Goal: Information Seeking & Learning: Learn about a topic

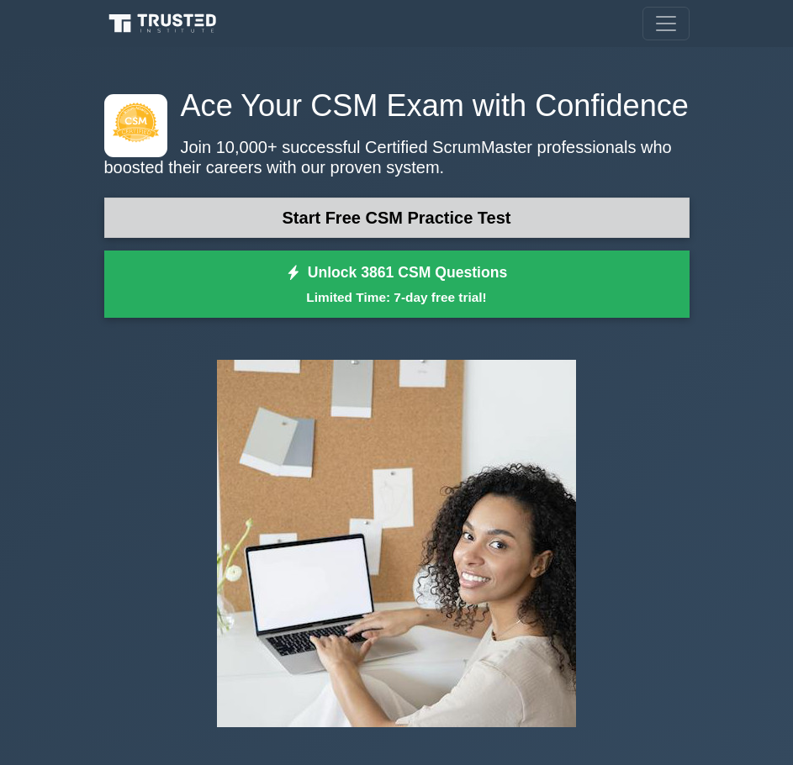
click at [356, 219] on link "Start Free CSM Practice Test" at bounding box center [396, 218] width 585 height 40
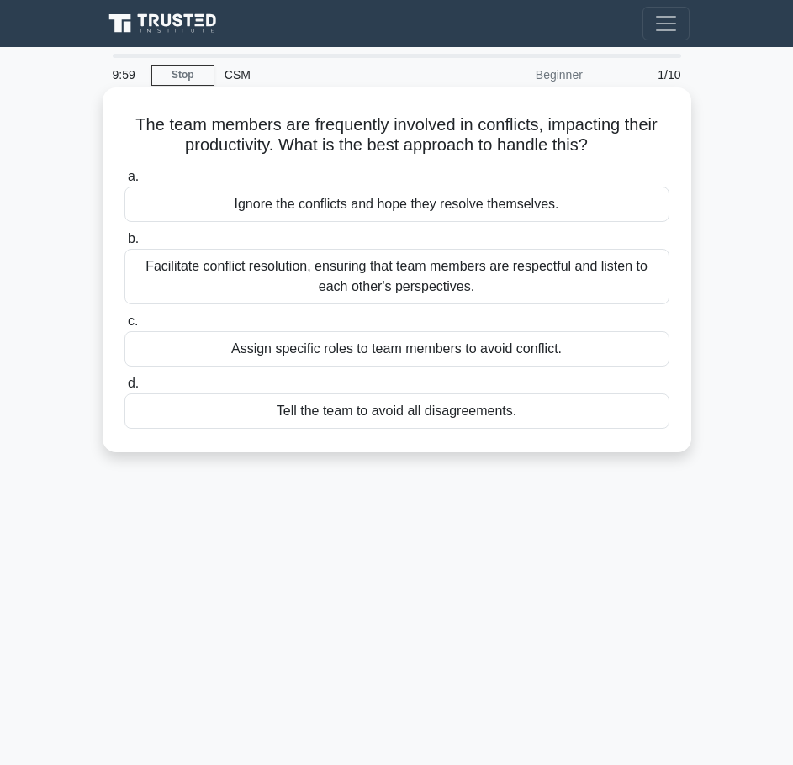
click at [321, 203] on div "Ignore the conflicts and hope they resolve themselves." at bounding box center [396, 204] width 545 height 35
click at [124, 182] on input "a. Ignore the conflicts and hope they resolve themselves." at bounding box center [124, 176] width 0 height 11
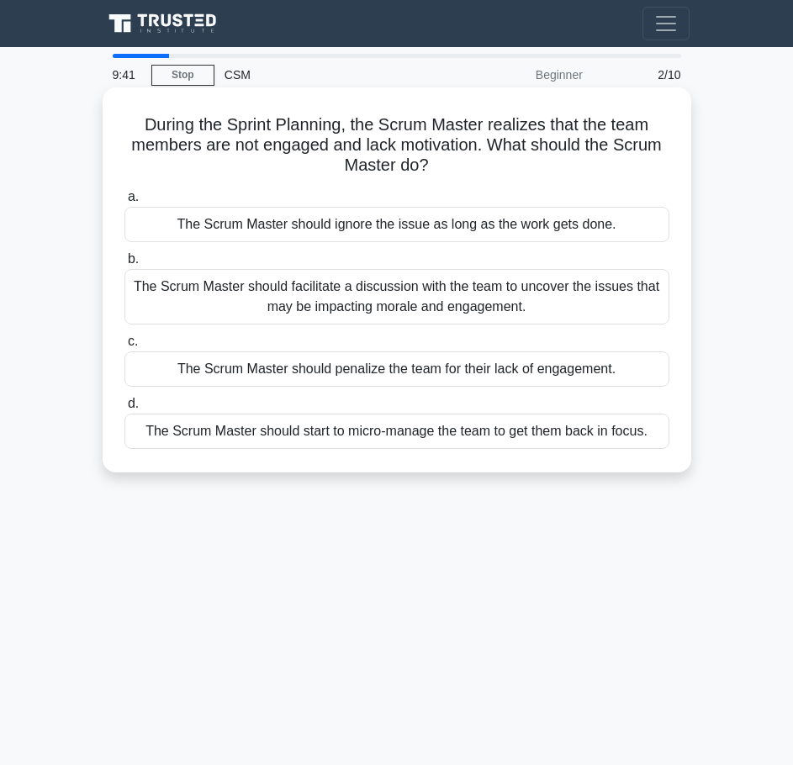
click at [429, 314] on div "The Scrum Master should facilitate a discussion with the team to uncover the is…" at bounding box center [396, 296] width 545 height 55
click at [124, 265] on input "b. The Scrum Master should facilitate a discussion with the team to uncover the…" at bounding box center [124, 259] width 0 height 11
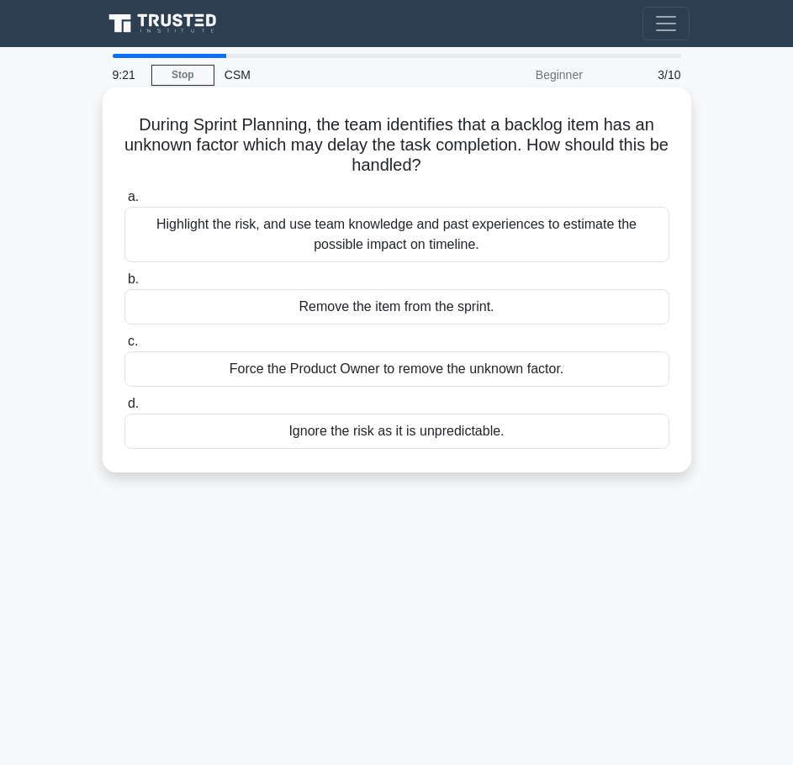
click at [393, 239] on div "Highlight the risk, and use team knowledge and past experiences to estimate the…" at bounding box center [396, 234] width 545 height 55
click at [124, 203] on input "a. Highlight the risk, and use team knowledge and past experiences to estimate …" at bounding box center [124, 197] width 0 height 11
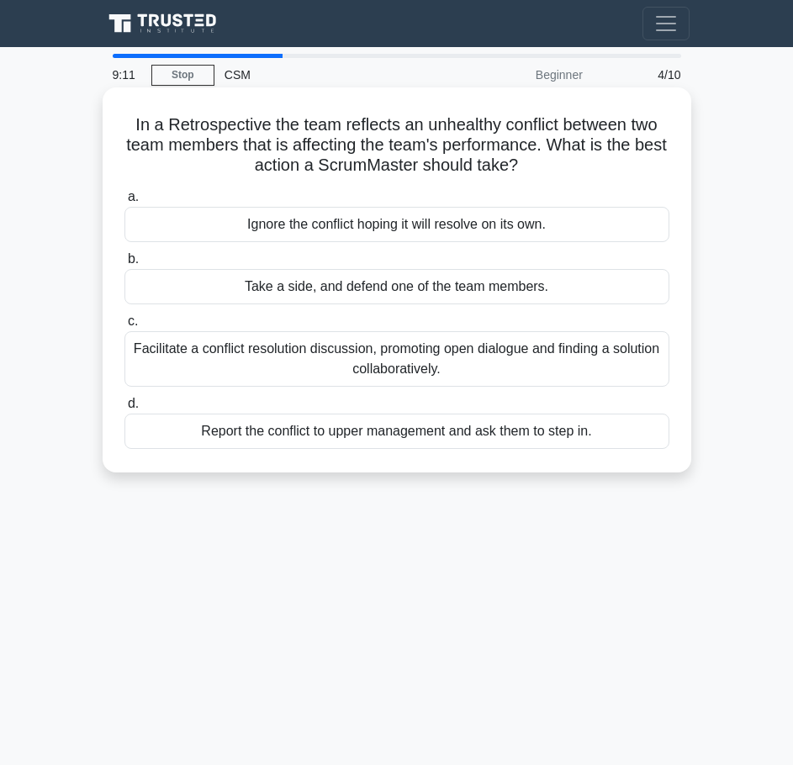
click at [313, 403] on label "d. Report the conflict to upper management and ask them to step in." at bounding box center [396, 420] width 545 height 55
click at [124, 403] on input "d. Report the conflict to upper management and ask them to step in." at bounding box center [124, 403] width 0 height 11
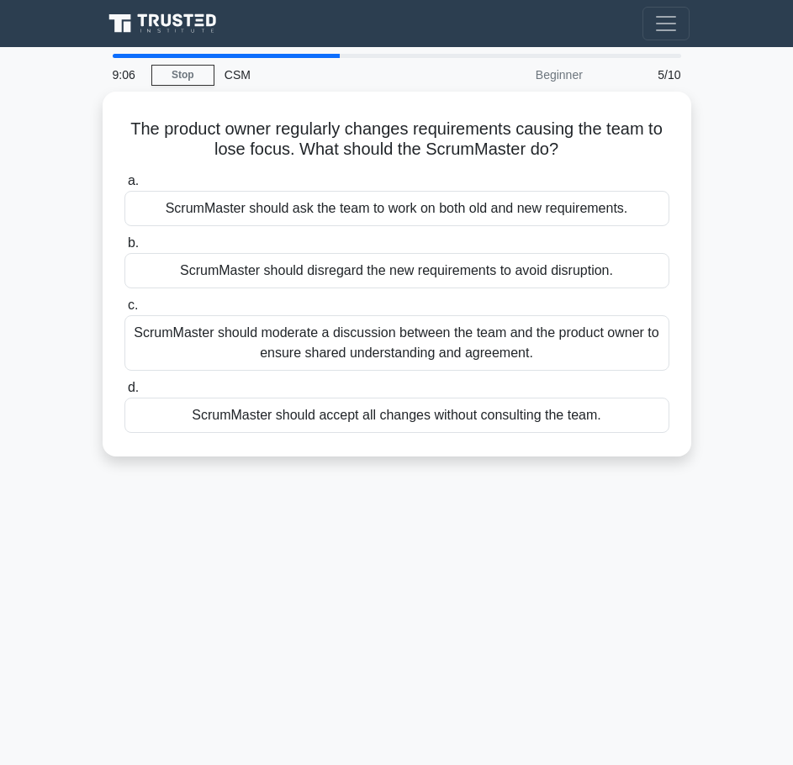
click at [226, 76] on div "CSM" at bounding box center [329, 75] width 231 height 34
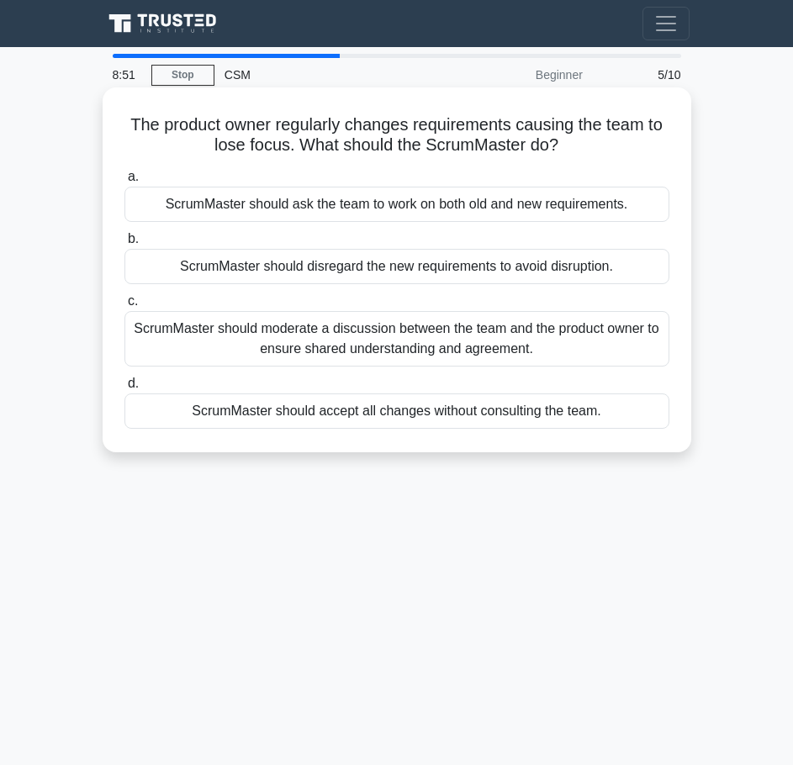
click at [335, 335] on div "ScrumMaster should moderate a discussion between the team and the product owner…" at bounding box center [396, 338] width 545 height 55
click at [124, 307] on input "c. ScrumMaster should moderate a discussion between the team and the product ow…" at bounding box center [124, 301] width 0 height 11
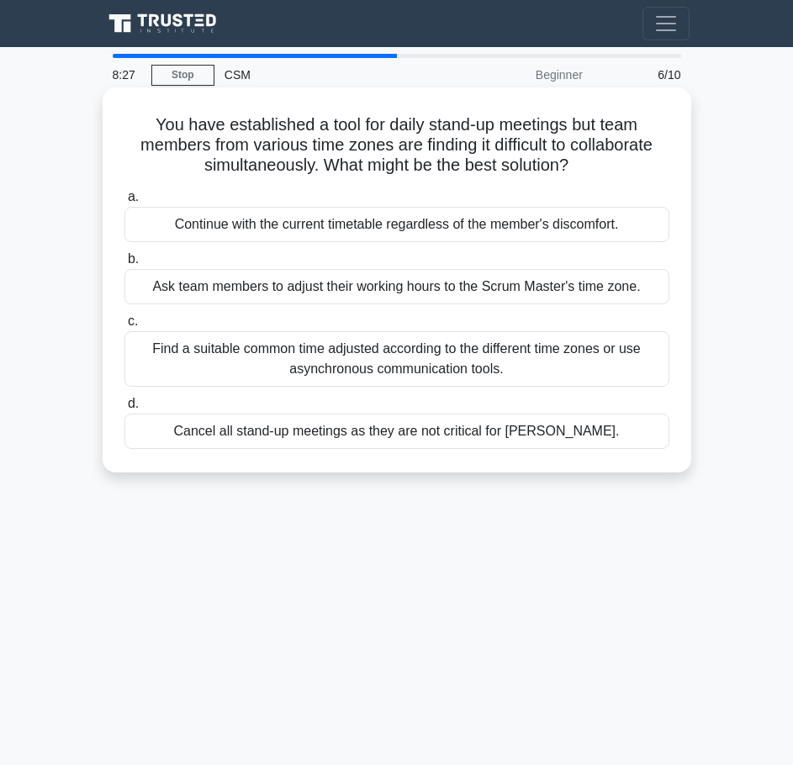
click at [435, 366] on div "Find a suitable common time adjusted according to the different time zones or u…" at bounding box center [396, 358] width 545 height 55
click at [124, 327] on input "c. Find a suitable common time adjusted according to the different time zones o…" at bounding box center [124, 321] width 0 height 11
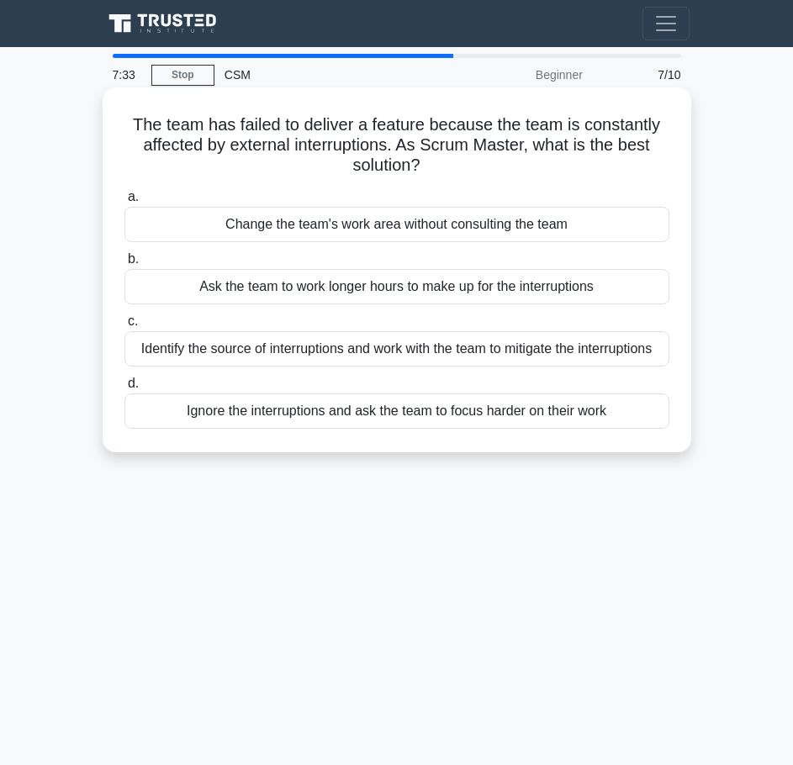
click at [360, 353] on div "Identify the source of interruptions and work with the team to mitigate the int…" at bounding box center [396, 348] width 545 height 35
click at [124, 327] on input "c. Identify the source of interruptions and work with the team to mitigate the …" at bounding box center [124, 321] width 0 height 11
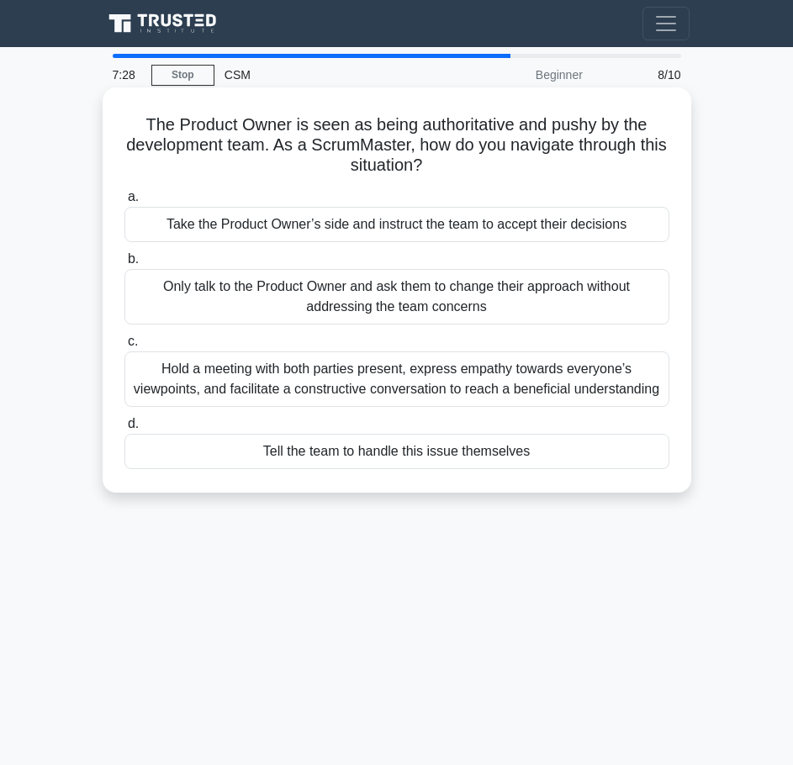
click at [359, 382] on div "Hold a meeting with both parties present, express empathy towards everyone’s vi…" at bounding box center [396, 378] width 545 height 55
click at [124, 347] on input "c. Hold a meeting with both parties present, express empathy towards everyone’s…" at bounding box center [124, 341] width 0 height 11
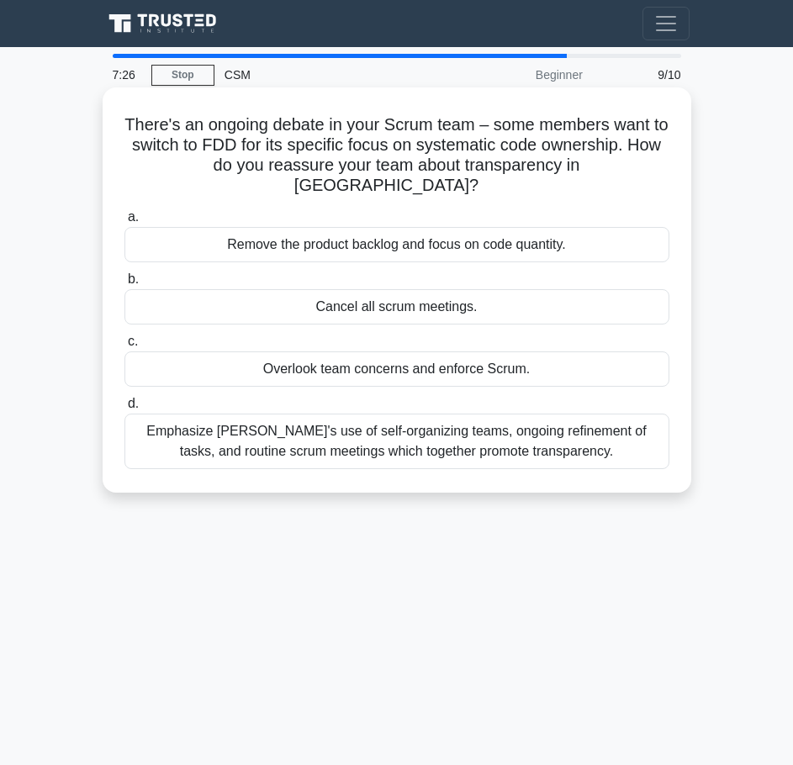
click at [356, 414] on div "Emphasize Scrum's use of self-organizing teams, ongoing refinement of tasks, an…" at bounding box center [396, 441] width 545 height 55
click at [124, 409] on input "d. Emphasize Scrum's use of self-organizing teams, ongoing refinement of tasks,…" at bounding box center [124, 403] width 0 height 11
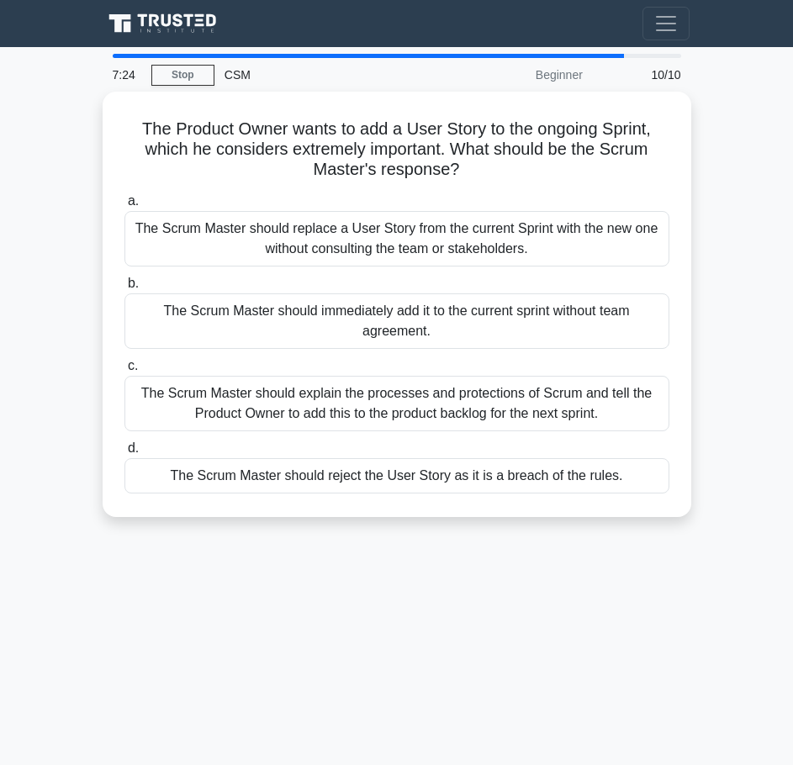
click at [356, 409] on div "The Scrum Master should explain the processes and protections of Scrum and tell…" at bounding box center [396, 403] width 545 height 55
click at [124, 372] on input "c. The Scrum Master should explain the processes and protections of Scrum and t…" at bounding box center [124, 366] width 0 height 11
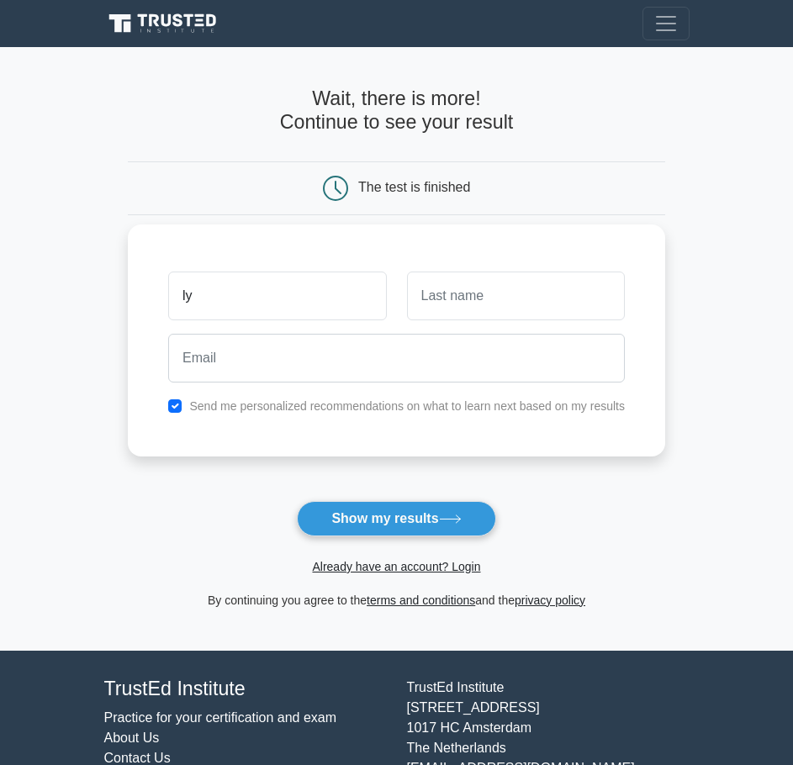
type input "ly"
click at [461, 304] on input "text" at bounding box center [516, 295] width 218 height 49
type input "le"
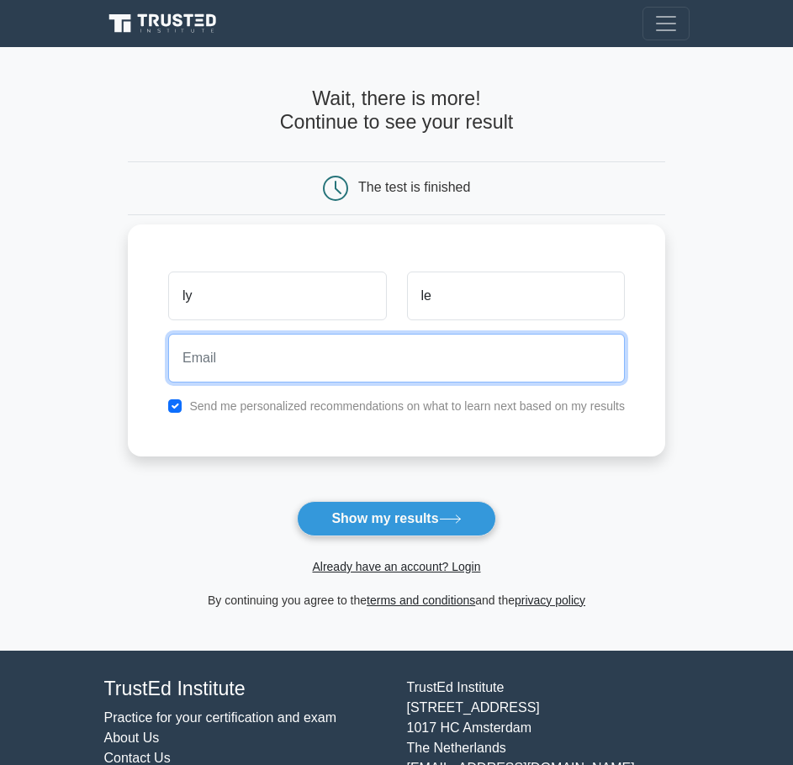
click at [417, 356] on input "email" at bounding box center [396, 358] width 456 height 49
type input "thaolypbc@gmail.com"
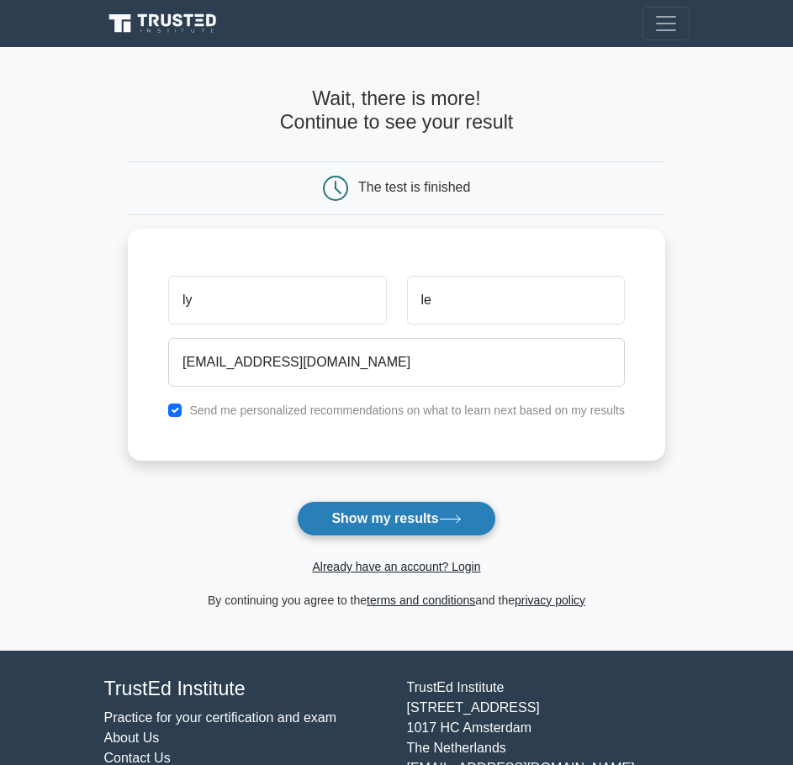
click at [404, 514] on button "Show my results" at bounding box center [396, 518] width 198 height 35
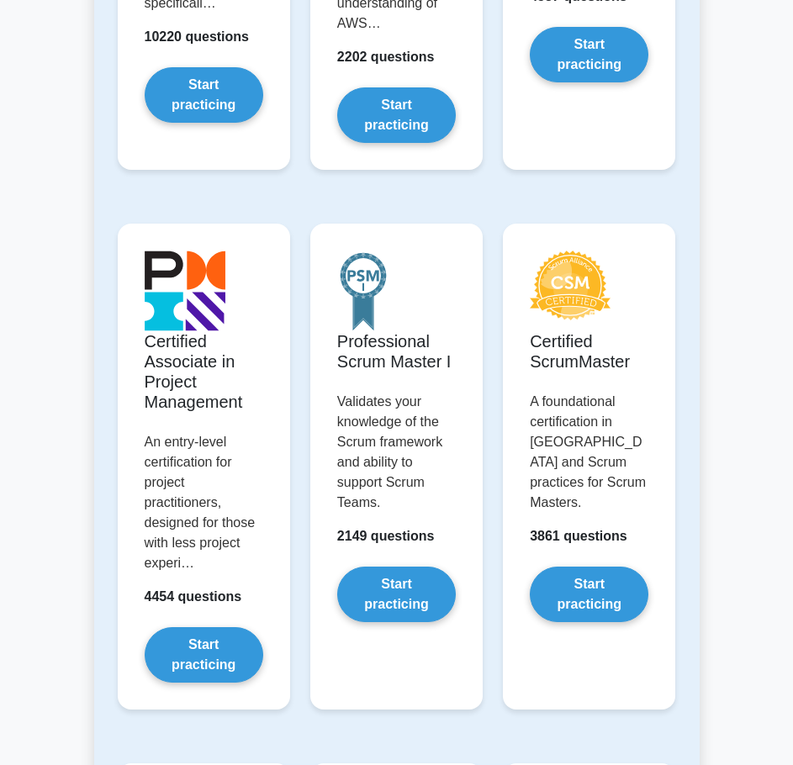
scroll to position [730, 0]
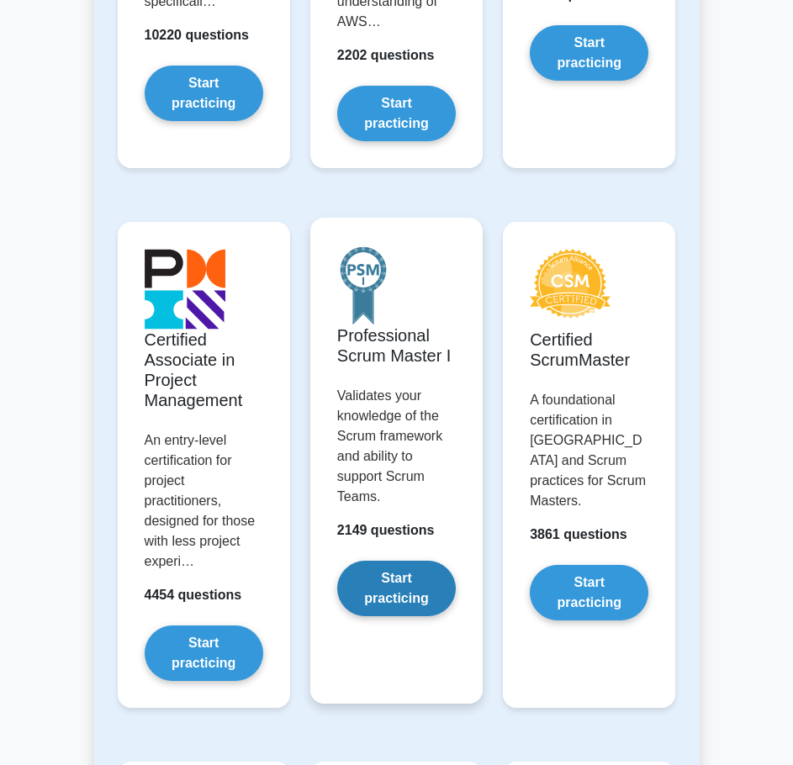
click at [414, 587] on link "Start practicing" at bounding box center [396, 588] width 119 height 55
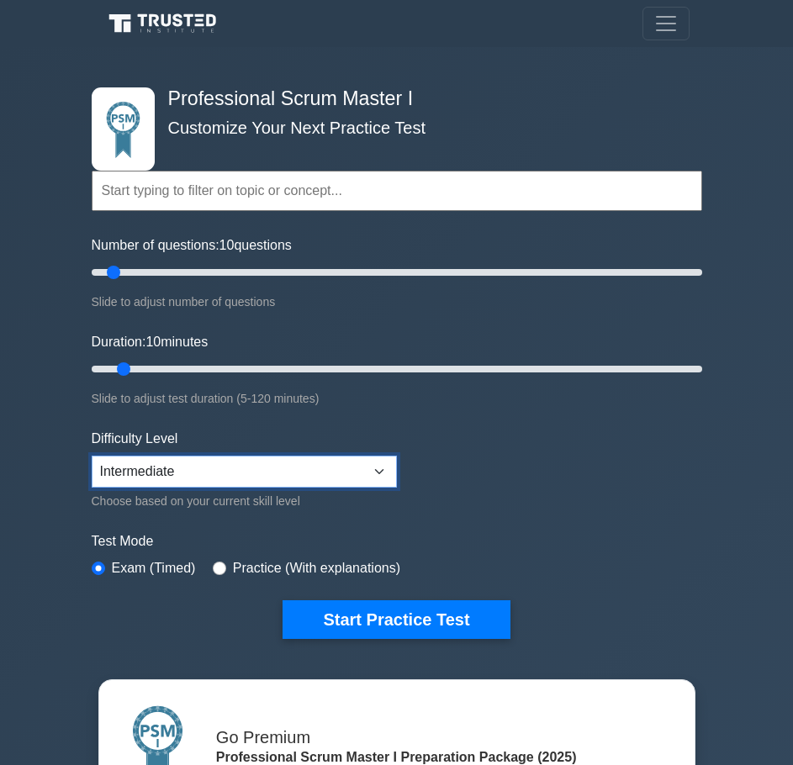
click at [324, 461] on select "Beginner Intermediate Expert" at bounding box center [244, 472] width 305 height 32
select select "beginner"
click at [92, 456] on select "Beginner Intermediate Expert" at bounding box center [244, 472] width 305 height 32
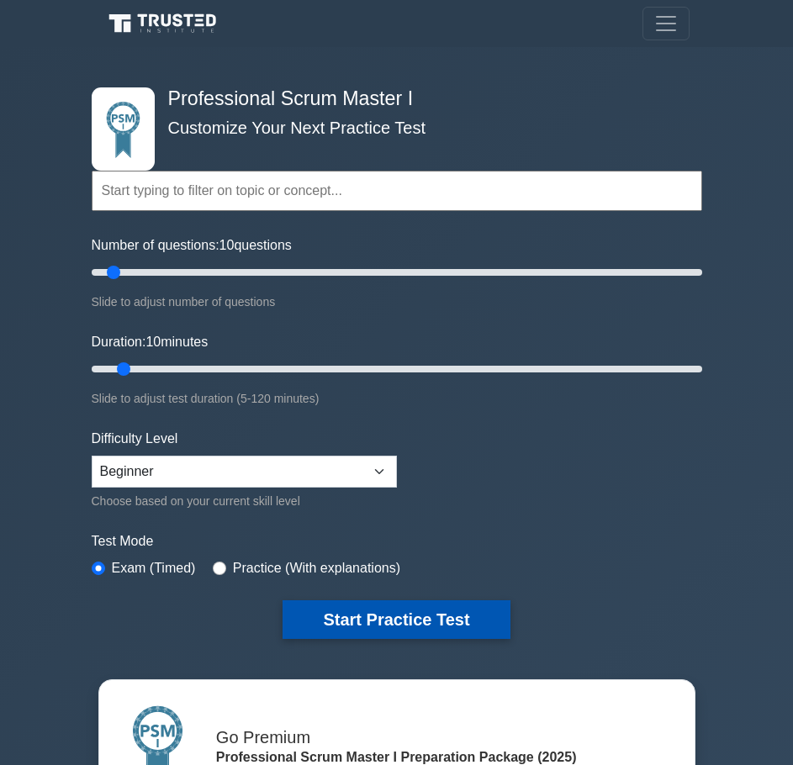
click at [356, 609] on button "Start Practice Test" at bounding box center [395, 619] width 227 height 39
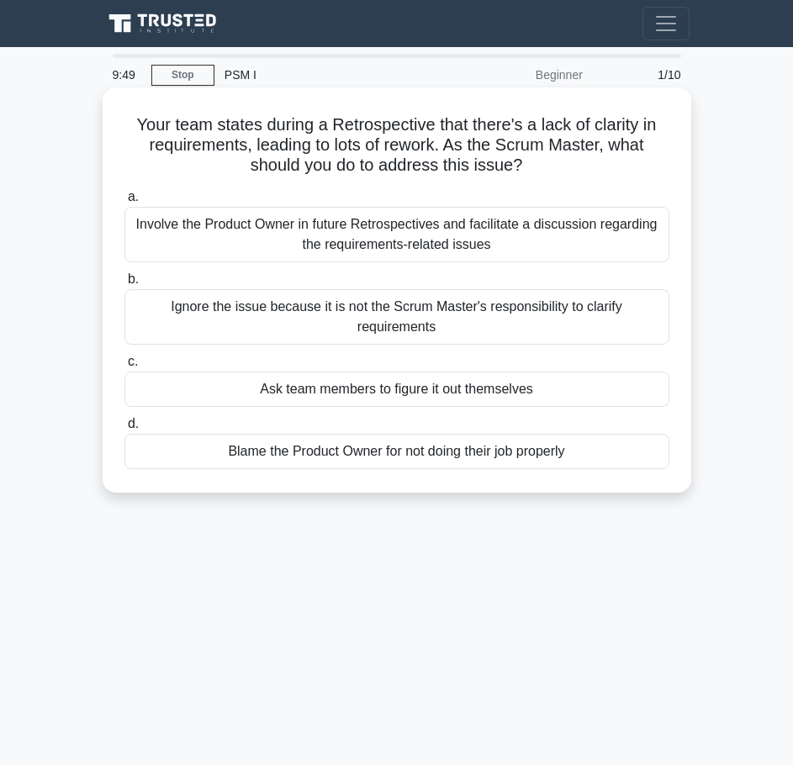
click at [476, 232] on div "Involve the Product Owner in future Retrospectives and facilitate a discussion …" at bounding box center [396, 234] width 545 height 55
click at [124, 203] on input "a. Involve the Product Owner in future Retrospectives and facilitate a discussi…" at bounding box center [124, 197] width 0 height 11
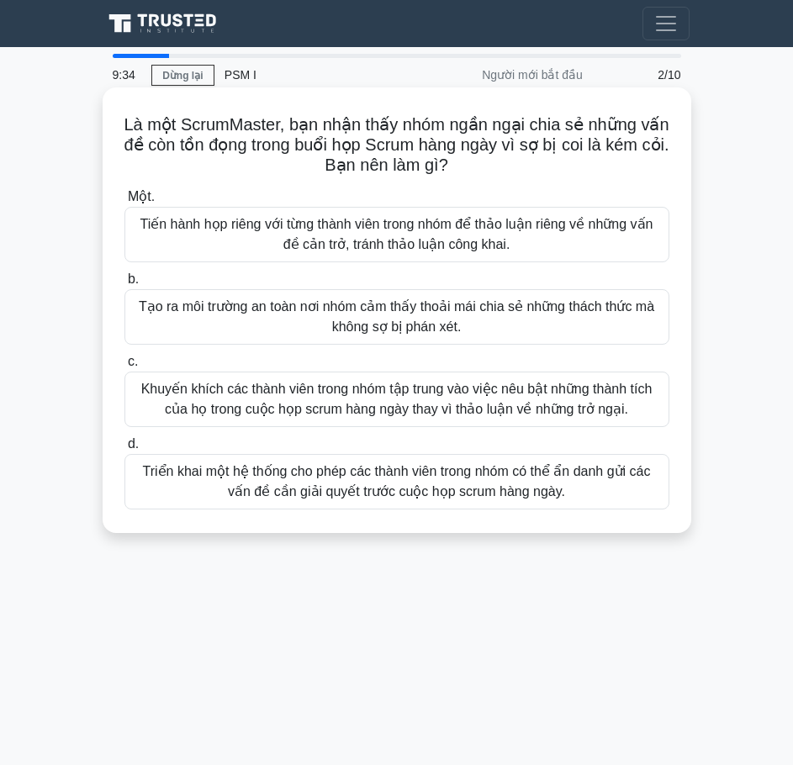
click at [556, 392] on font "Khuyến khích các thành viên trong nhóm tập trung vào việc nêu bật những thành t…" at bounding box center [396, 399] width 511 height 34
click at [124, 367] on input "c. Khuyến khích các thành viên trong nhóm tập trung vào việc nêu bật những thàn…" at bounding box center [124, 361] width 0 height 11
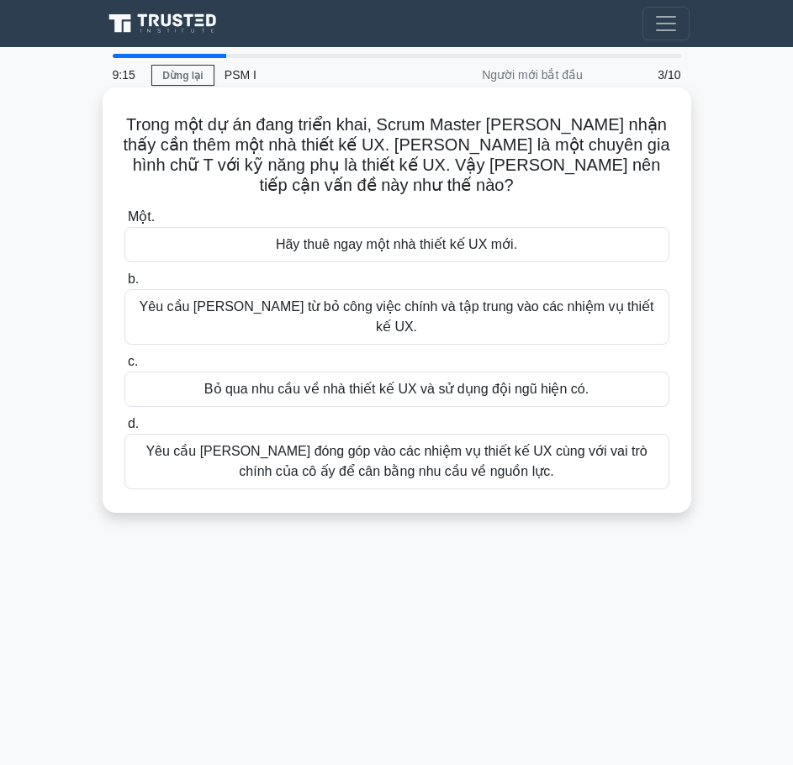
click at [402, 455] on font "Yêu cầu Rebecca đóng góp vào các nhiệm vụ thiết kế UX cùng với vai trò chính củ…" at bounding box center [395, 461] width 501 height 34
click at [124, 430] on input "d. Yêu cầu Rebecca đóng góp vào các nhiệm vụ thiết kế UX cùng với vai trò chính…" at bounding box center [124, 424] width 0 height 11
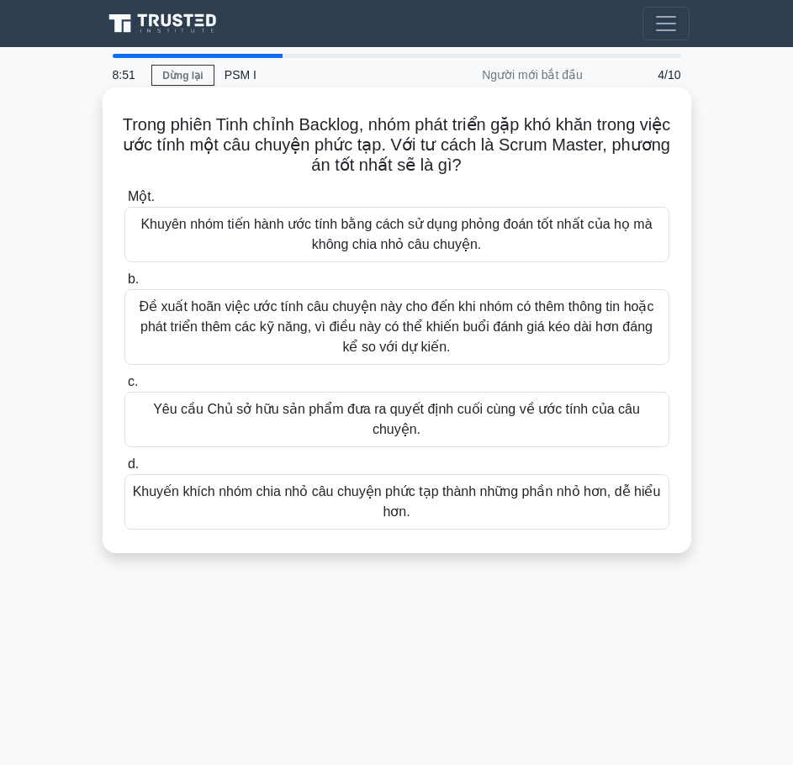
click at [489, 325] on font "Đề xuất hoãn việc ước tính câu chuyện này cho đến khi nhóm có thêm thông tin ho…" at bounding box center [397, 326] width 514 height 55
click at [124, 285] on input "b. Đề xuất hoãn việc ước tính câu chuyện này cho đến khi nhóm có thêm thông tin…" at bounding box center [124, 279] width 0 height 11
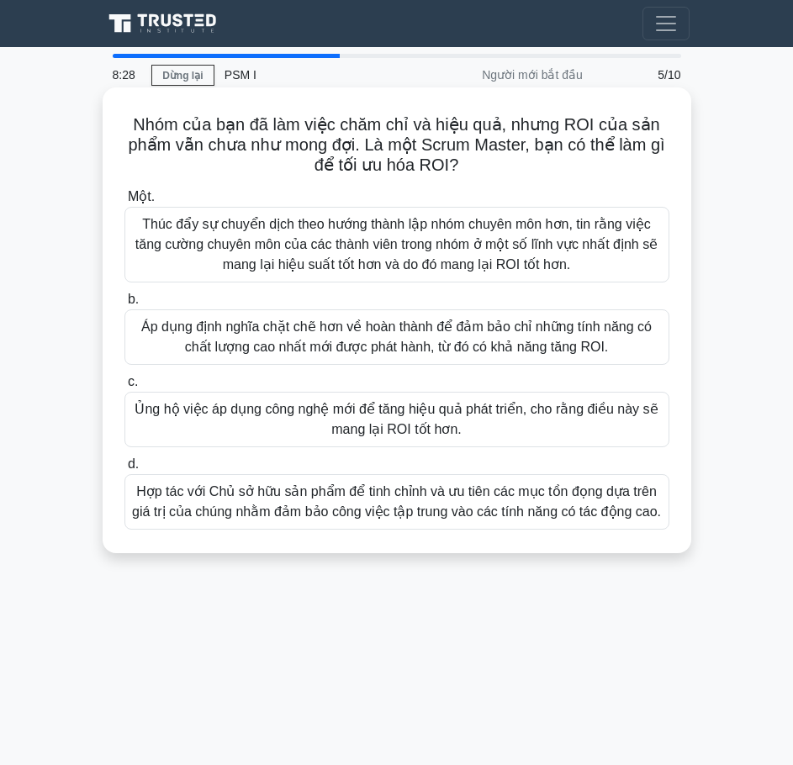
click at [467, 512] on font "Hợp tác với Chủ sở hữu sản phẩm để tinh chỉnh và ưu tiên các mục tồn đọng dựa t…" at bounding box center [396, 501] width 529 height 34
click at [124, 470] on input "d. Hợp tác với Chủ sở hữu sản phẩm để tinh chỉnh và ưu tiên các mục tồn đọng dự…" at bounding box center [124, 464] width 0 height 11
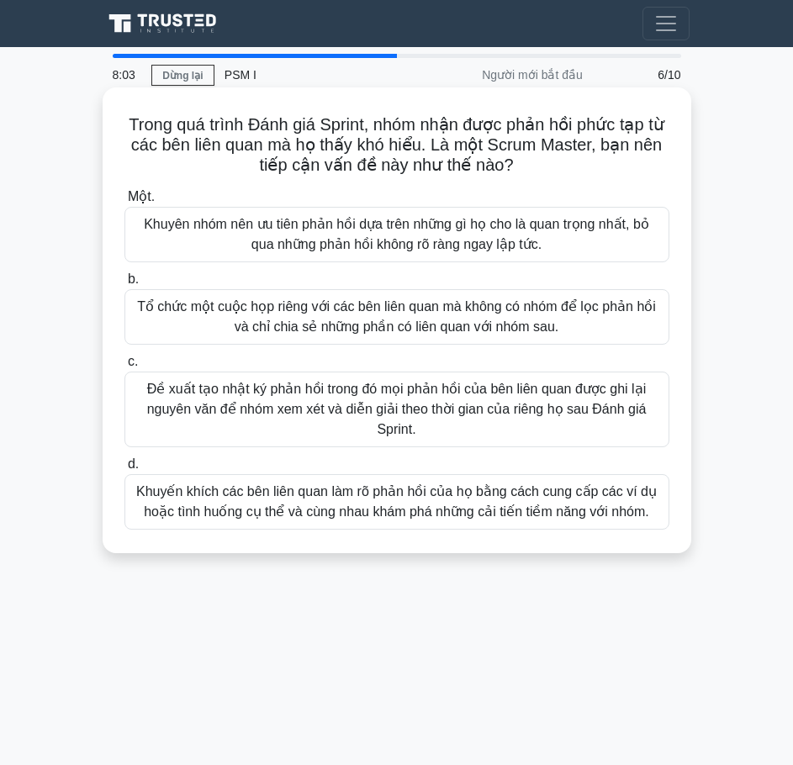
click at [340, 411] on font "Đề xuất tạo nhật ký phản hồi trong đó mọi phản hồi của bên liên quan được ghi l…" at bounding box center [396, 409] width 499 height 55
click at [124, 367] on input "c. Đề xuất tạo nhật ký phản hồi trong đó mọi phản hồi của bên liên quan được gh…" at bounding box center [124, 361] width 0 height 11
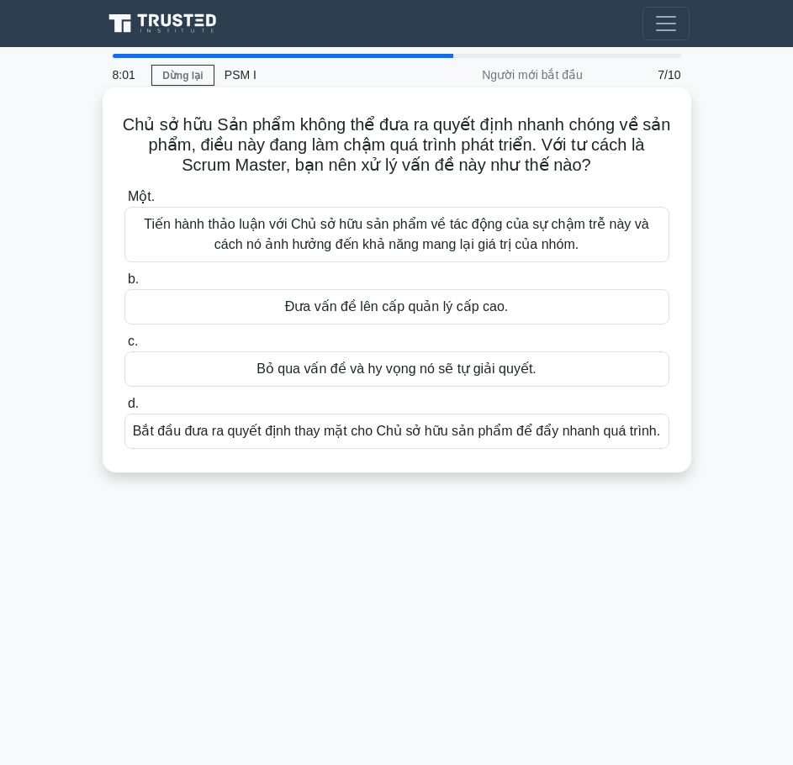
click at [351, 227] on font "Tiến hành thảo luận với Chủ sở hữu sản phẩm về tác động của sự chậm trễ này và …" at bounding box center [396, 234] width 504 height 34
click at [124, 203] on input "Một. Tiến hành thảo luận với Chủ sở hữu sản phẩm về tác động của sự chậm trễ nà…" at bounding box center [124, 197] width 0 height 11
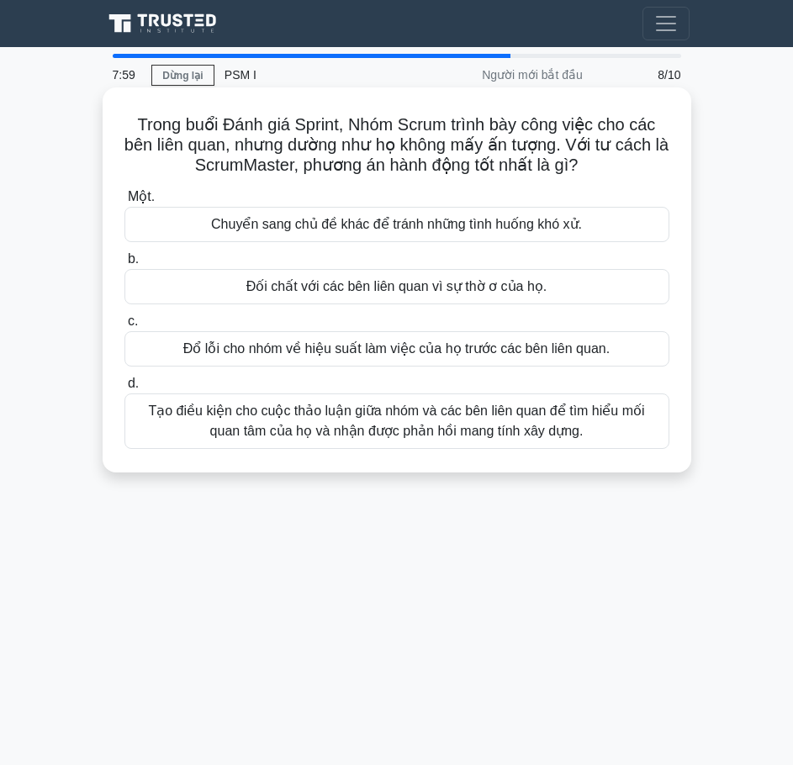
click at [353, 417] on font "Tạo điều kiện cho cuộc thảo luận giữa nhóm và các bên liên quan để tìm hiểu mối…" at bounding box center [396, 420] width 496 height 34
click at [124, 389] on input "d. Tạo điều kiện cho cuộc thảo luận giữa nhóm và các bên liên quan để tìm hiểu …" at bounding box center [124, 383] width 0 height 11
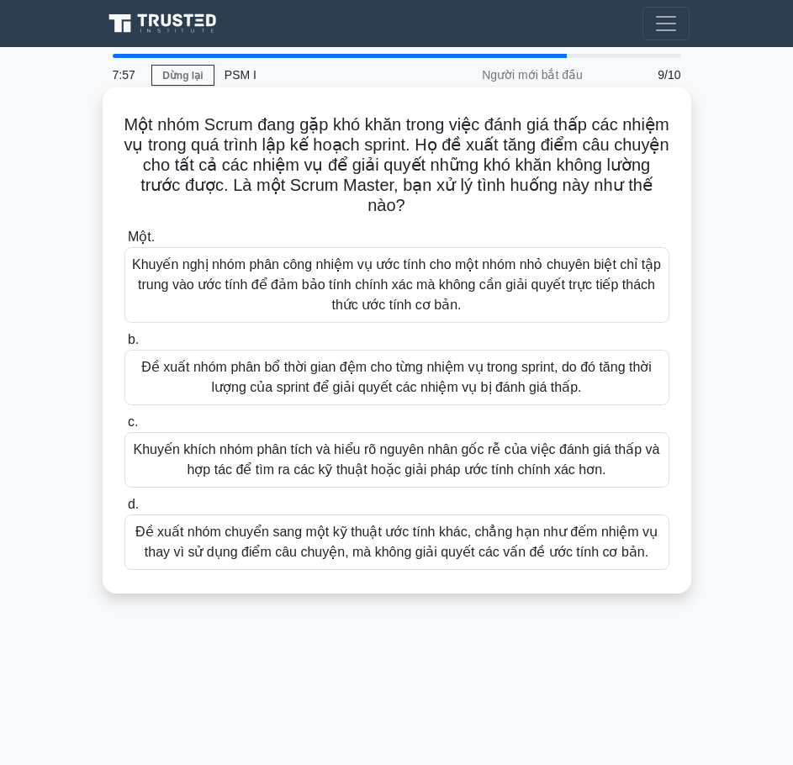
click at [395, 295] on font "Khuyến nghị nhóm phân công nhiệm vụ ước tính cho một nhóm nhỏ chuyên biệt chỉ t…" at bounding box center [397, 285] width 530 height 61
click at [124, 243] on input "Một. Khuyến nghị nhóm phân công nhiệm vụ ước tính cho một nhóm nhỏ chuyên biệt …" at bounding box center [124, 237] width 0 height 11
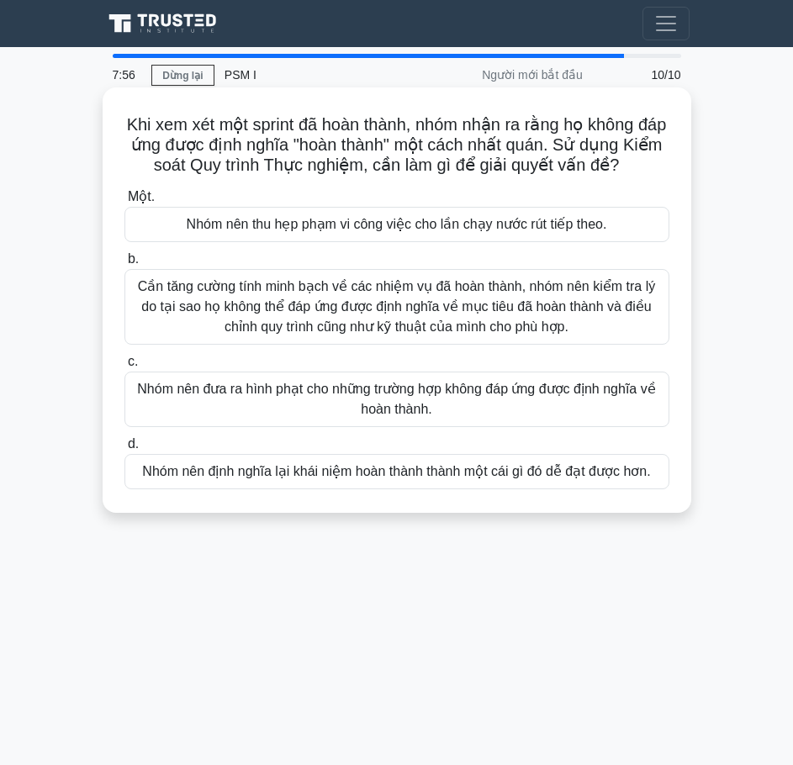
click at [382, 314] on font "Cần tăng cường tính minh bạch về các nhiệm vụ đã hoàn thành, nhóm nên kiểm tra …" at bounding box center [396, 306] width 517 height 55
click at [124, 265] on input "b. Cần tăng cường tính minh bạch về các nhiệm vụ đã hoàn thành, nhóm nên kiểm t…" at bounding box center [124, 259] width 0 height 11
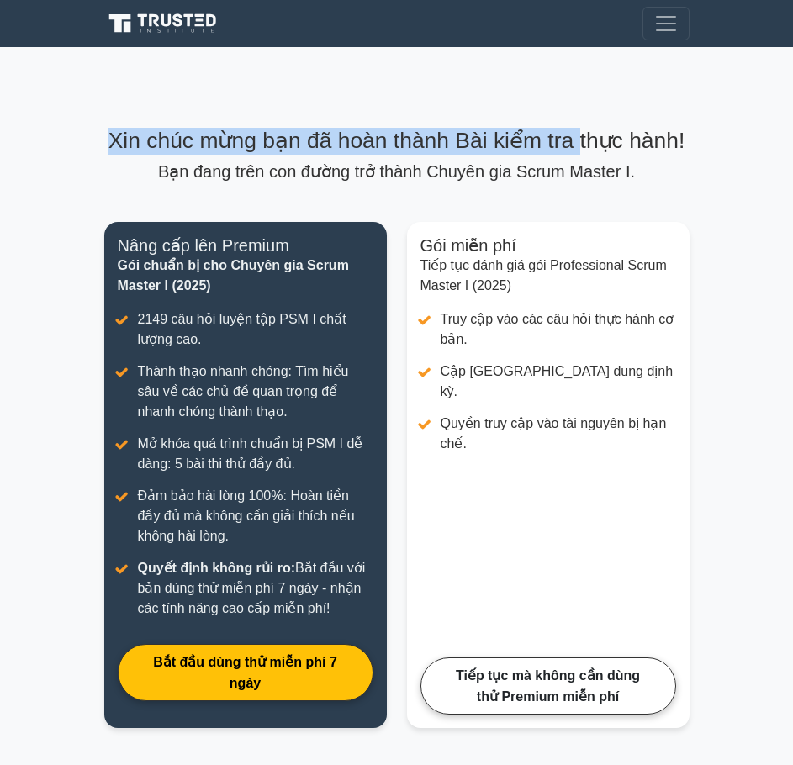
drag, startPoint x: 617, startPoint y: 72, endPoint x: 143, endPoint y: 21, distance: 476.8
click at [143, 21] on body "Go Premium Ly" at bounding box center [396, 507] width 793 height 1014
